Goal: Navigation & Orientation: Find specific page/section

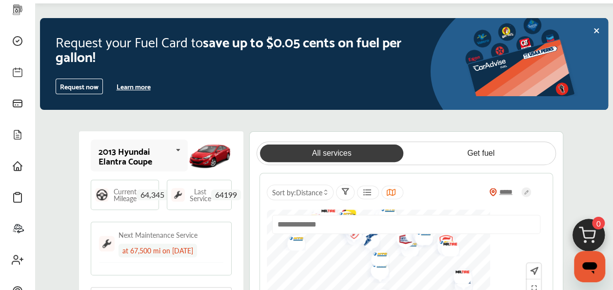
scroll to position [62, 0]
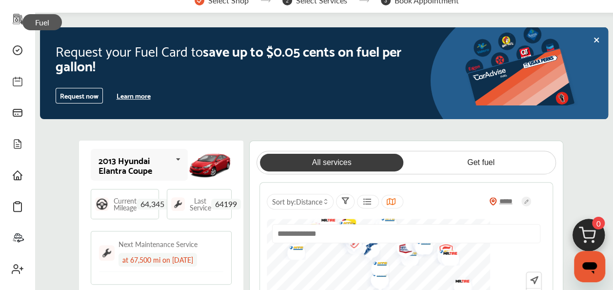
click at [22, 20] on span "Fuel" at bounding box center [42, 22] width 40 height 16
click at [53, 27] on span "Fuel" at bounding box center [42, 22] width 40 height 16
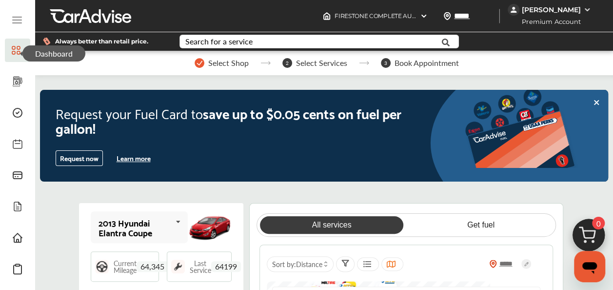
click at [22, 52] on span "Dashboard" at bounding box center [53, 53] width 63 height 16
click at [48, 55] on span "Dashboard" at bounding box center [53, 53] width 63 height 16
click at [22, 26] on div at bounding box center [17, 21] width 12 height 14
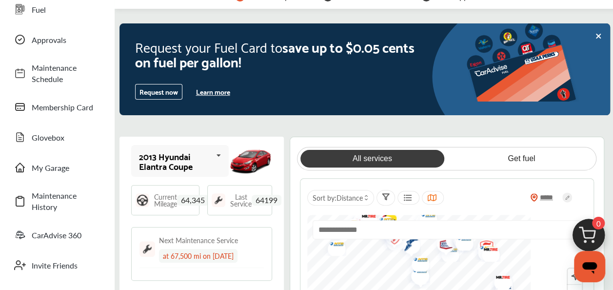
scroll to position [70, 0]
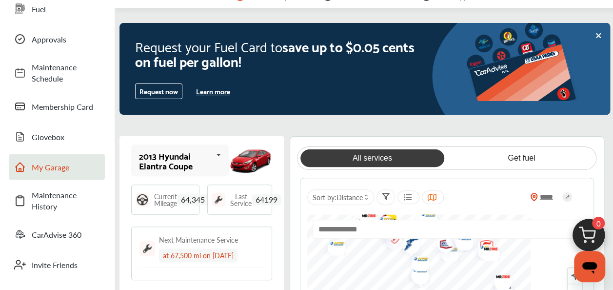
click at [41, 168] on span "My Garage" at bounding box center [66, 167] width 68 height 11
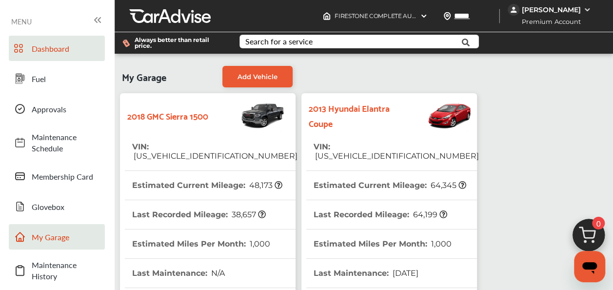
click at [37, 50] on span "Dashboard" at bounding box center [66, 48] width 68 height 11
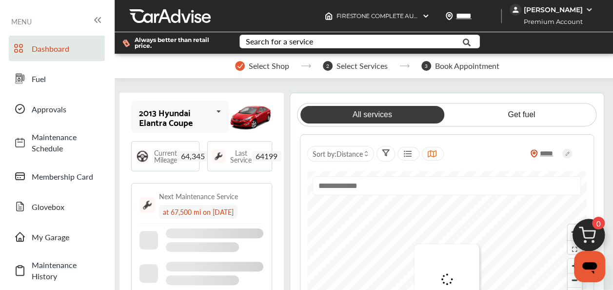
click at [45, 58] on link "Dashboard" at bounding box center [57, 48] width 96 height 25
